Goal: Task Accomplishment & Management: Manage account settings

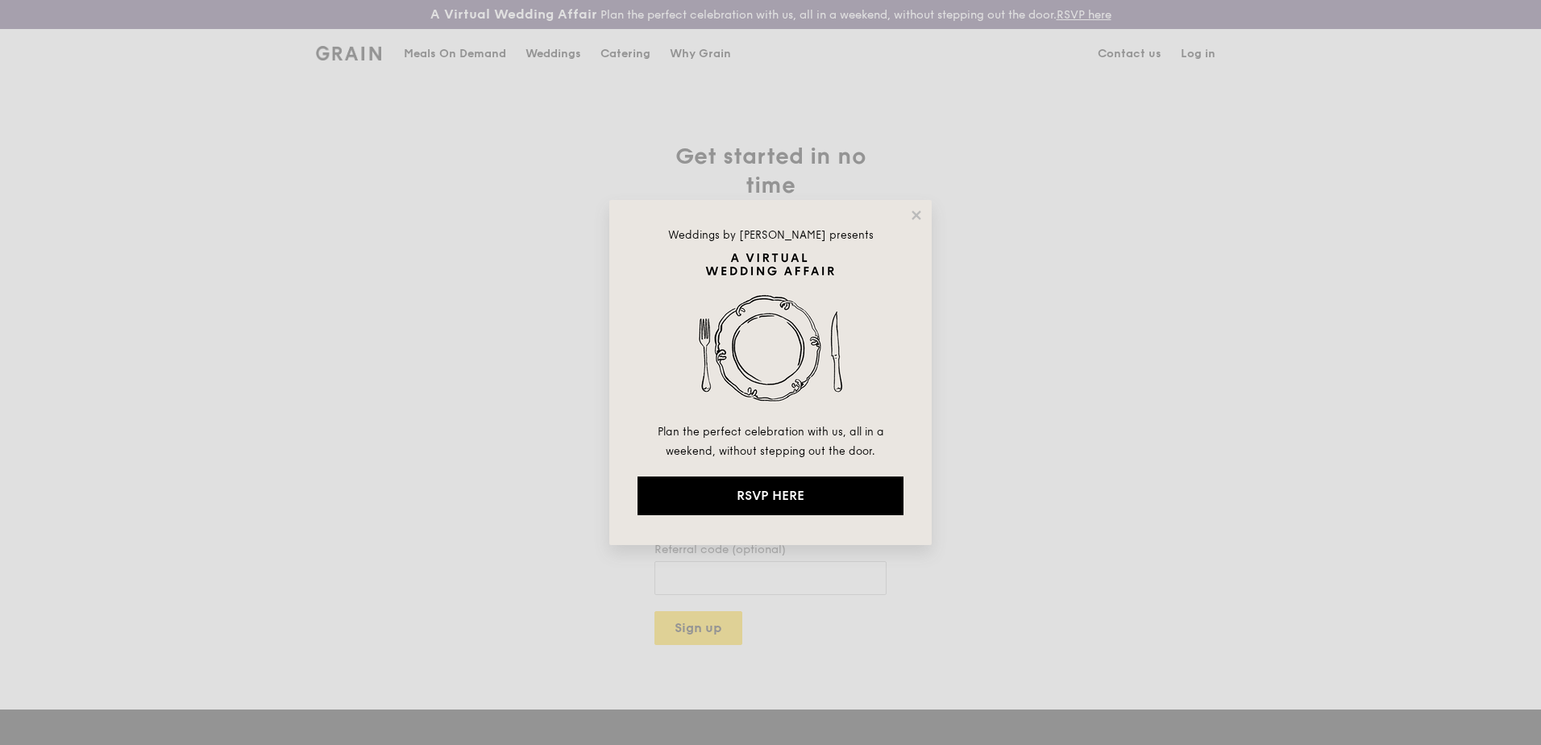
click at [1193, 48] on div "Weddings by [PERSON_NAME] presents Plan the perfect celebration with us, all in…" at bounding box center [770, 372] width 1541 height 745
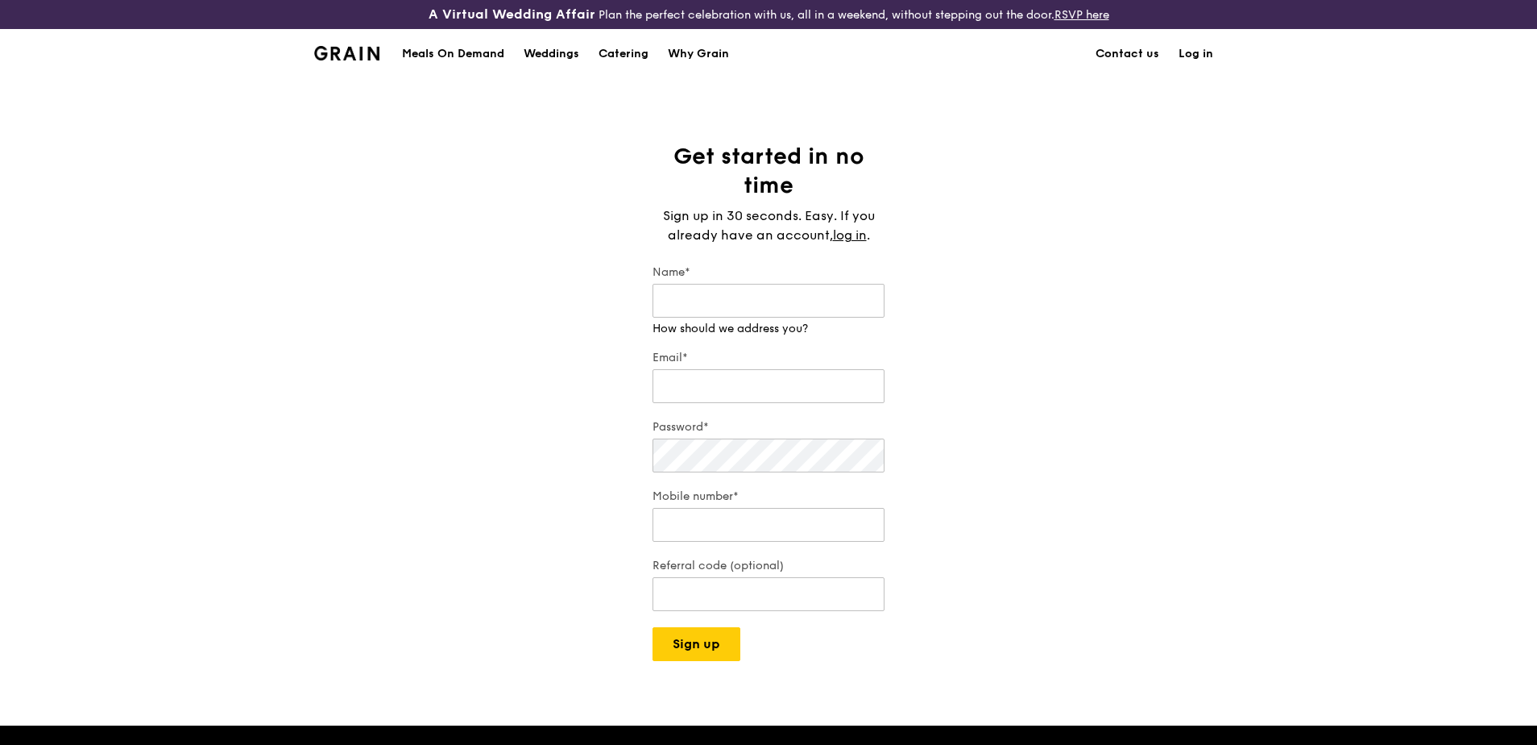
click at [1189, 48] on link "Log in" at bounding box center [1196, 54] width 54 height 48
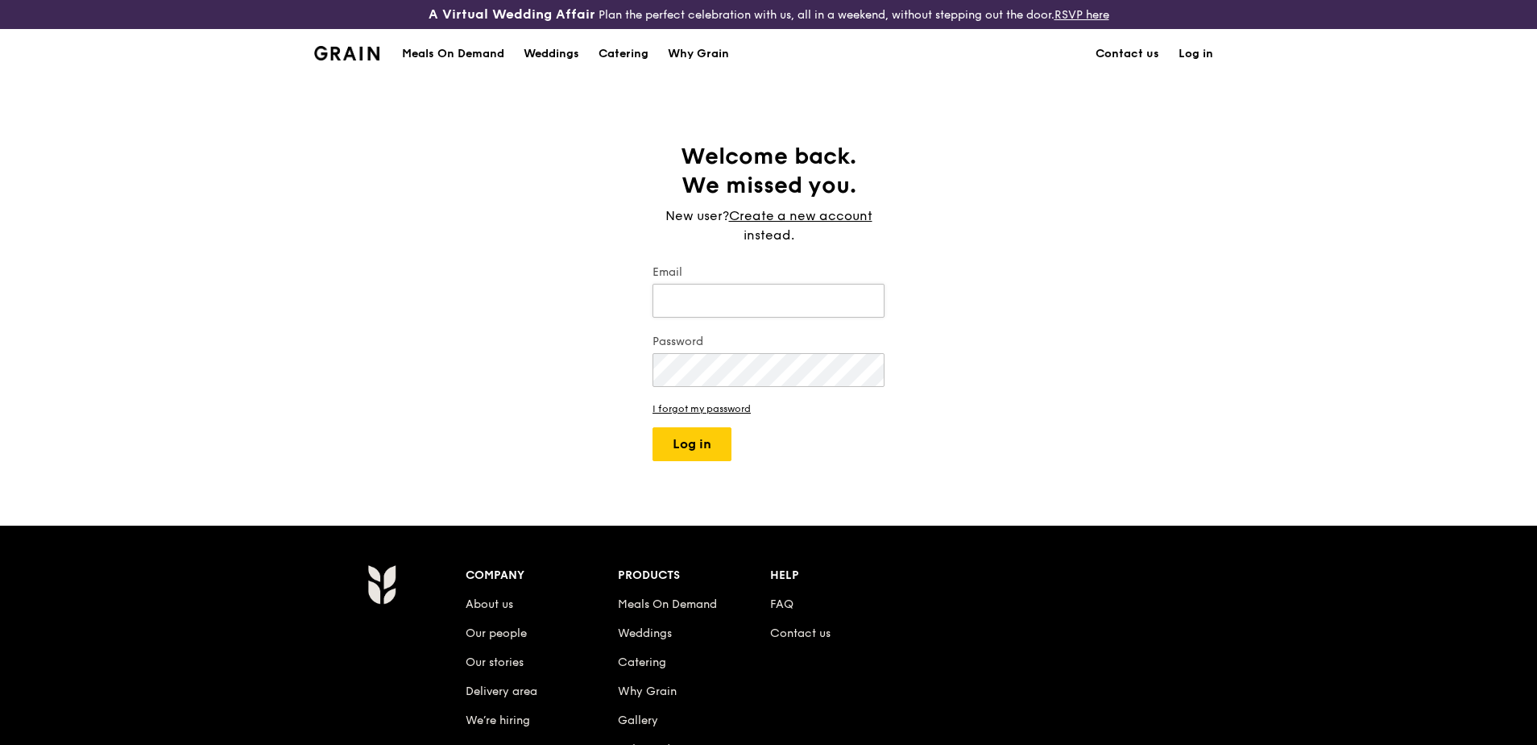
click at [719, 301] on input "Email" at bounding box center [769, 301] width 232 height 34
type input "[PERSON_NAME][EMAIL_ADDRESS][DOMAIN_NAME]"
click at [707, 438] on button "Log in" at bounding box center [692, 444] width 79 height 34
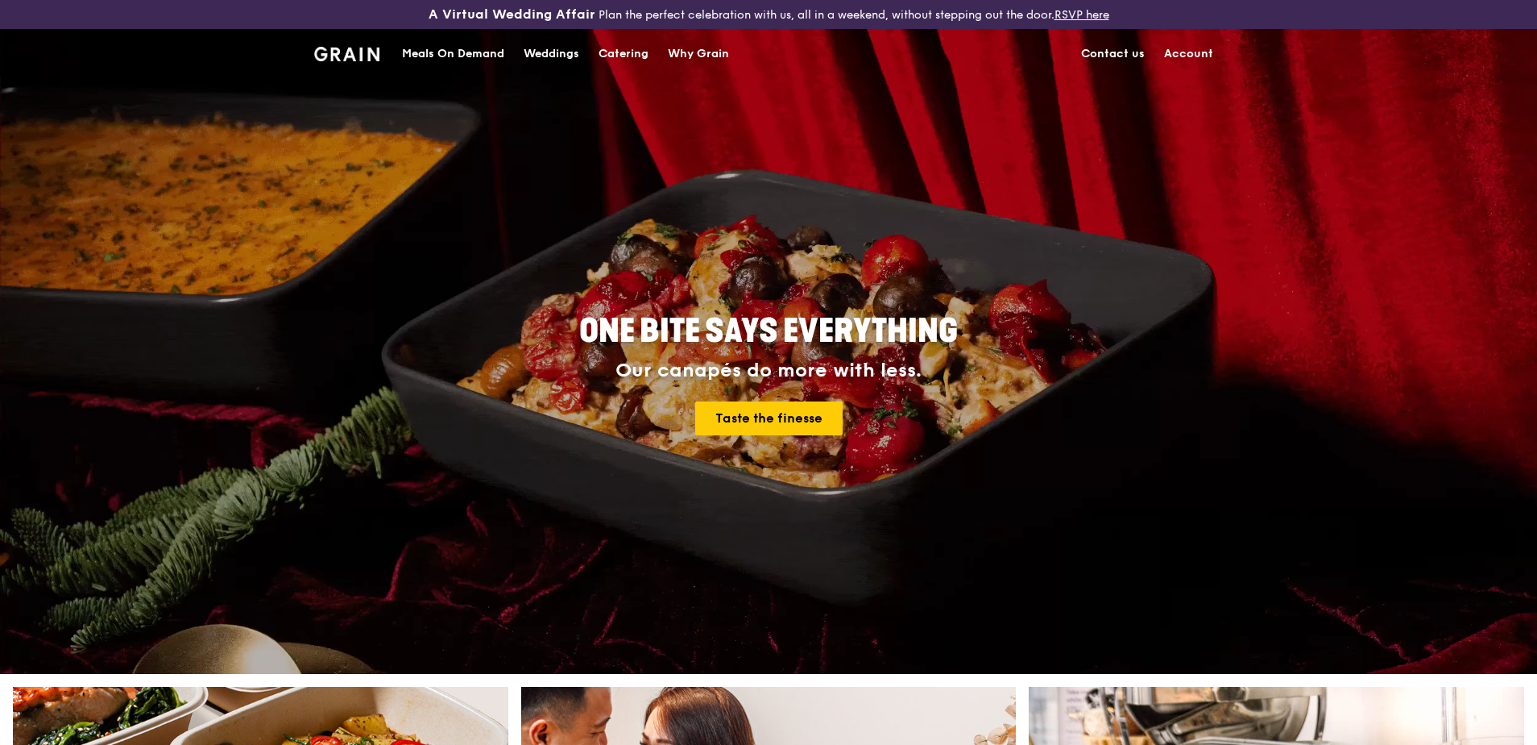
click at [1190, 44] on link "Account" at bounding box center [1189, 54] width 68 height 48
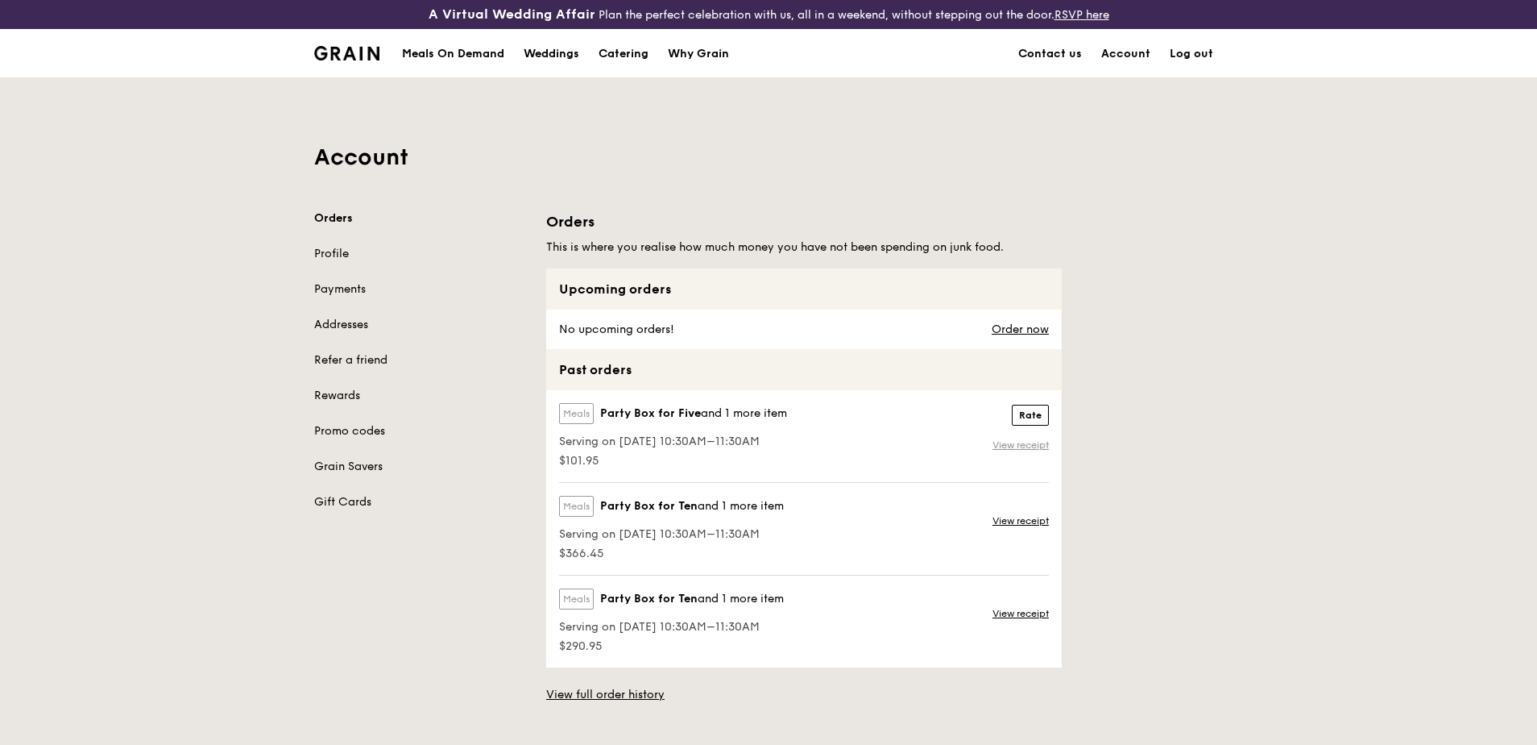
click at [1017, 445] on link "View receipt" at bounding box center [1021, 444] width 56 height 13
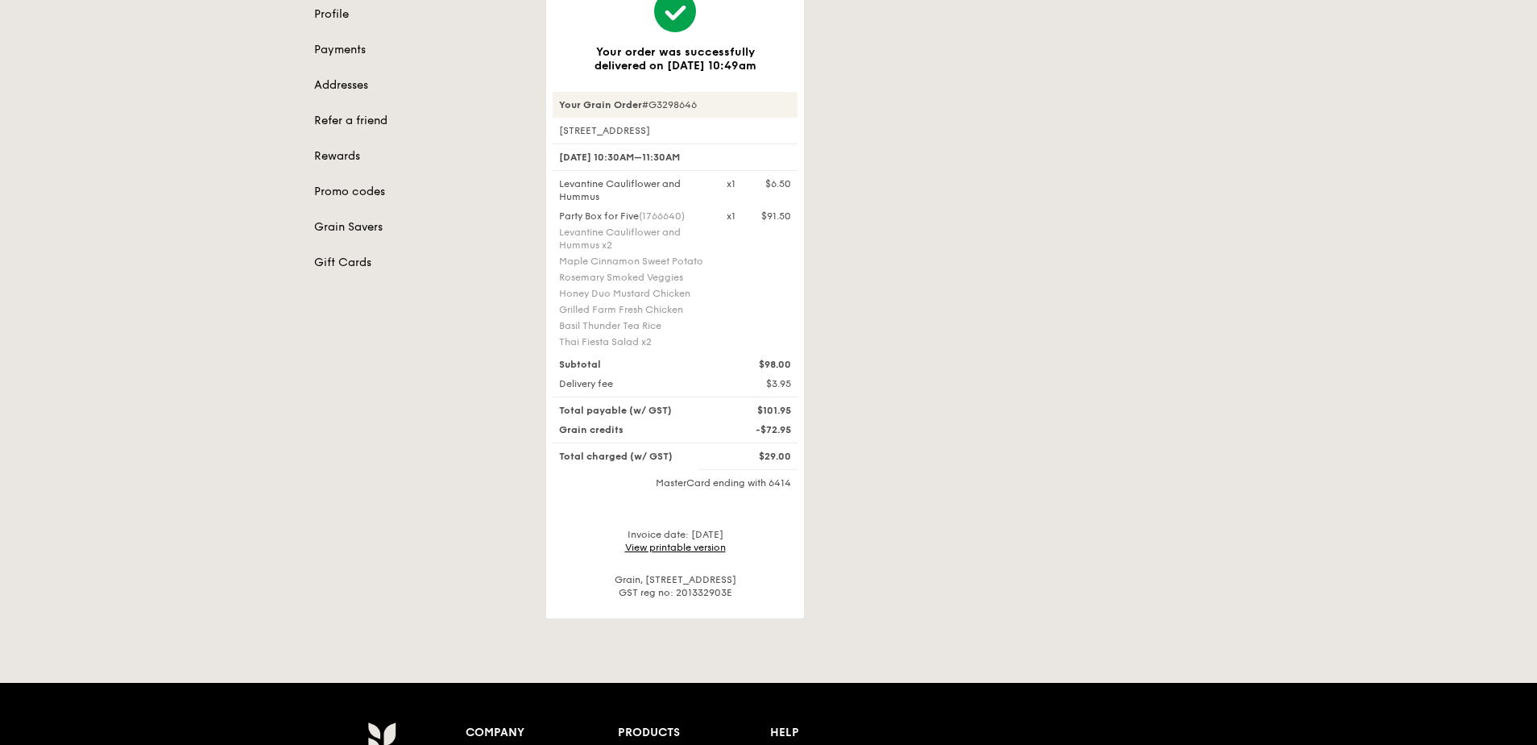
scroll to position [322, 0]
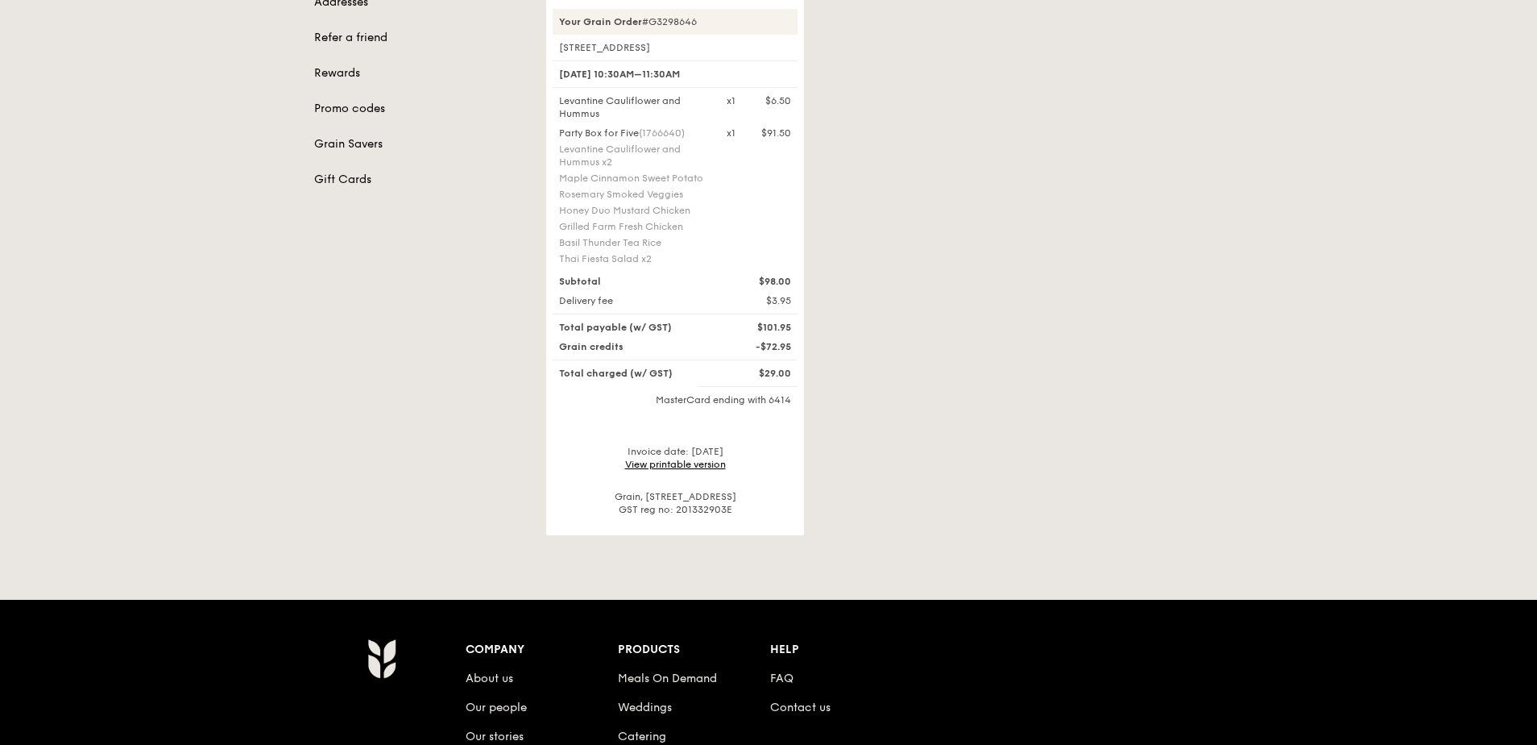
click at [704, 469] on link "View printable version" at bounding box center [675, 463] width 101 height 11
